Goal: Navigation & Orientation: Find specific page/section

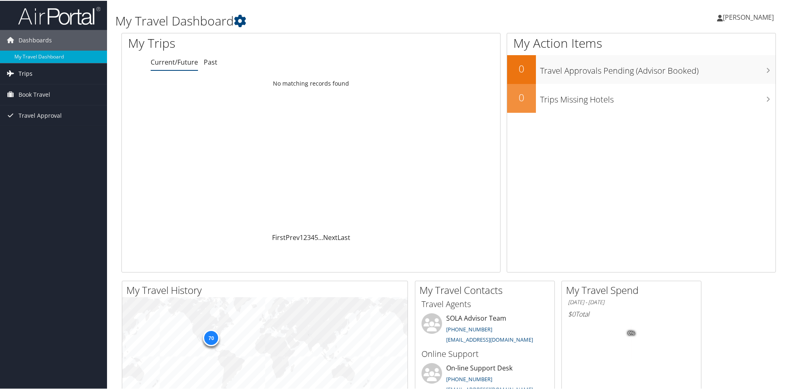
click at [26, 75] on span "Trips" at bounding box center [26, 73] width 14 height 21
click at [188, 156] on div "Loading... No matching records found" at bounding box center [311, 153] width 378 height 156
click at [33, 90] on link "Current/Future Trips" at bounding box center [53, 89] width 107 height 12
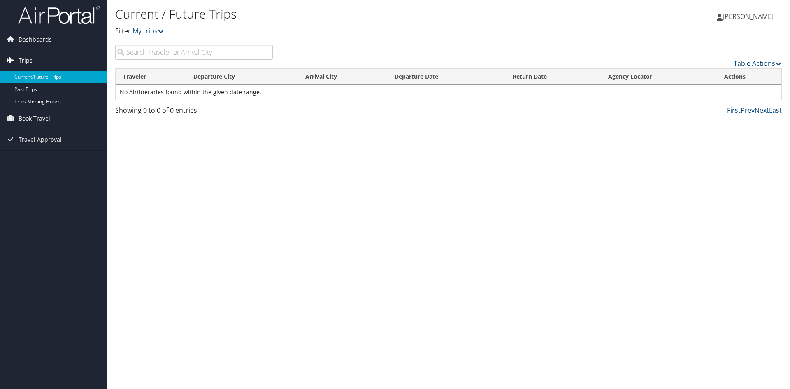
click at [26, 58] on span "Trips" at bounding box center [26, 60] width 14 height 21
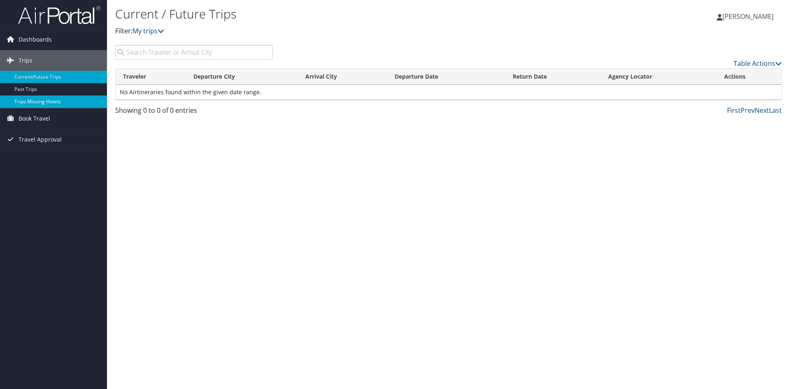
click at [32, 101] on link "Trips Missing Hotels" at bounding box center [53, 102] width 107 height 12
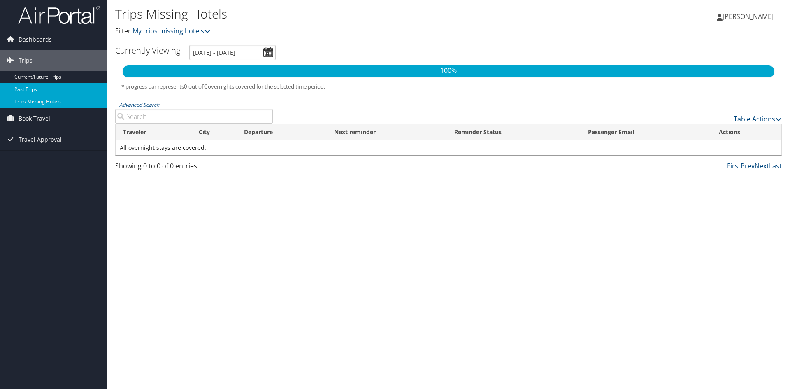
click at [30, 88] on link "Past Trips" at bounding box center [53, 89] width 107 height 12
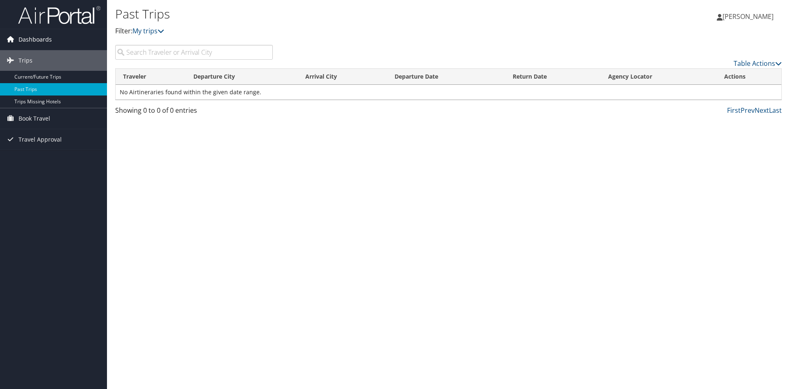
click at [45, 37] on span "Dashboards" at bounding box center [35, 39] width 33 height 21
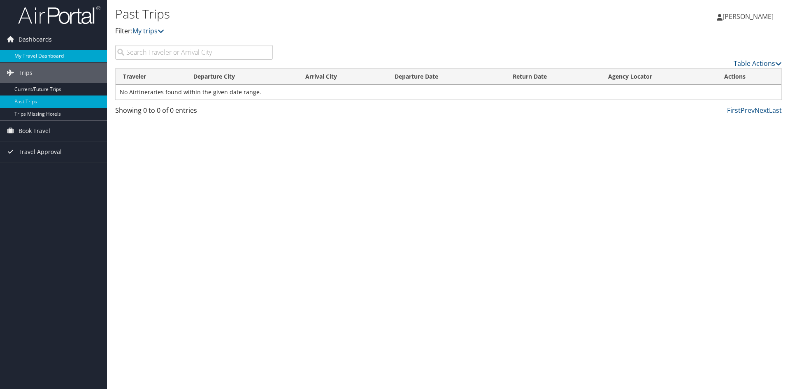
click at [32, 57] on link "My Travel Dashboard" at bounding box center [53, 56] width 107 height 12
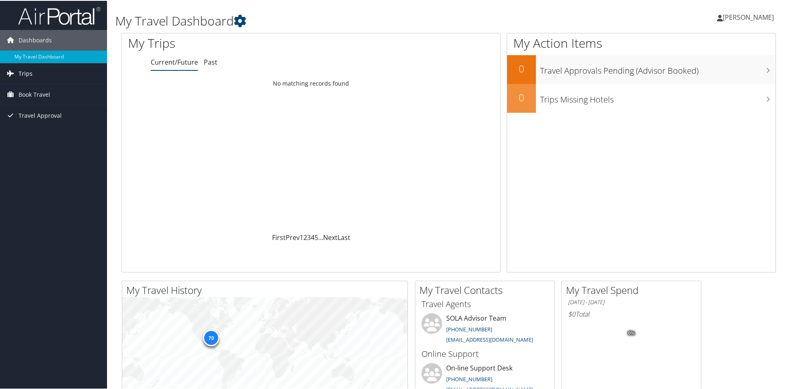
click at [27, 73] on span "Trips" at bounding box center [26, 73] width 14 height 21
click at [174, 63] on link "Current/Future" at bounding box center [174, 61] width 47 height 9
